Goal: Communication & Community: Answer question/provide support

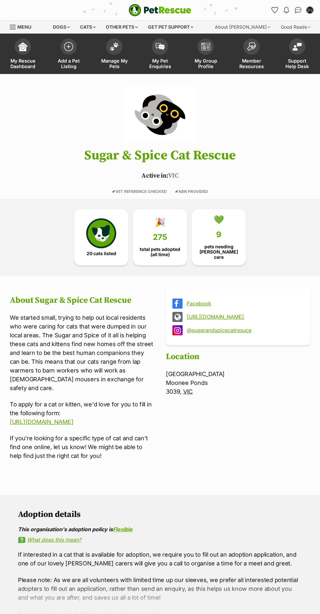
click at [173, 70] on link "My Pet Enquiries" at bounding box center [160, 54] width 46 height 39
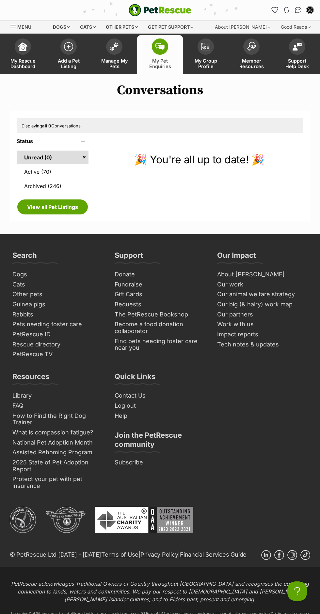
click at [73, 175] on link "Active (70)" at bounding box center [53, 172] width 72 height 14
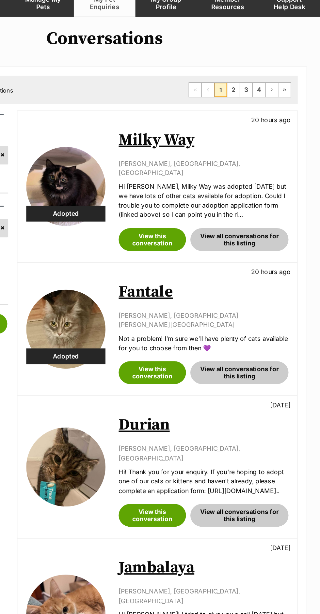
click at [216, 166] on link "Milky Way" at bounding box center [198, 165] width 56 height 15
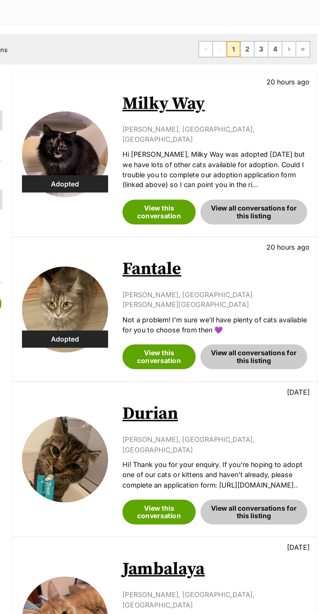
click at [205, 271] on link "Fantale" at bounding box center [190, 278] width 40 height 15
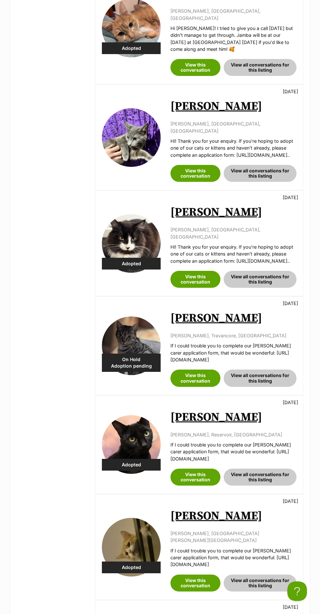
scroll to position [494, 0]
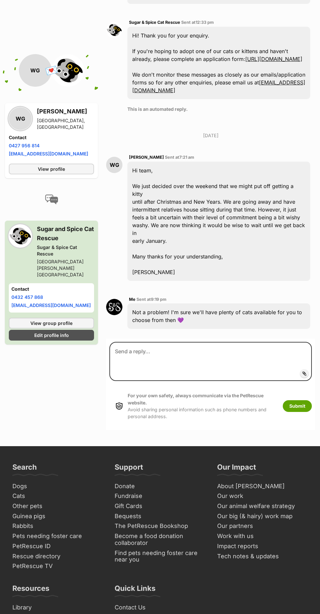
scroll to position [258, 0]
